Goal: Find specific page/section

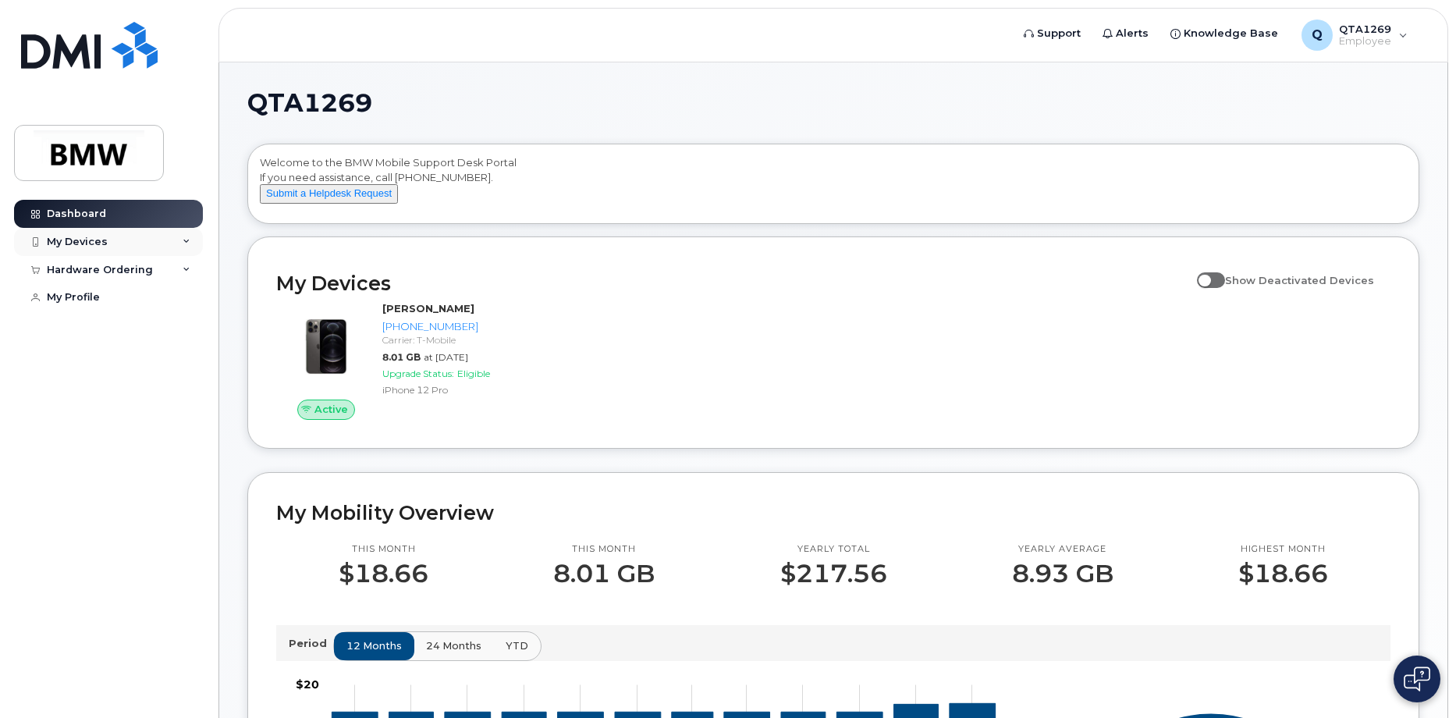
click at [176, 243] on div "My Devices" at bounding box center [108, 242] width 189 height 28
click at [171, 242] on div "My Devices" at bounding box center [108, 242] width 189 height 28
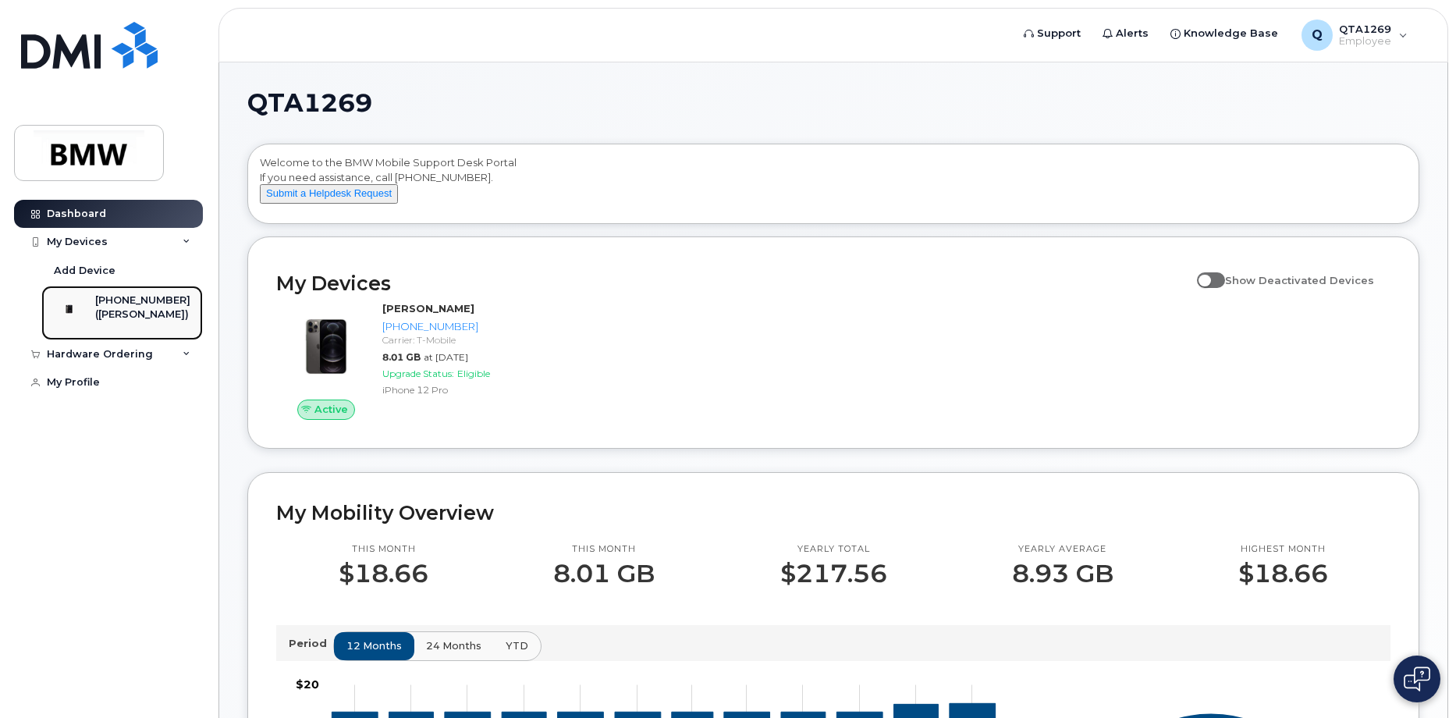
click at [146, 302] on div "[PHONE_NUMBER]" at bounding box center [142, 300] width 95 height 14
